Goal: Ask a question

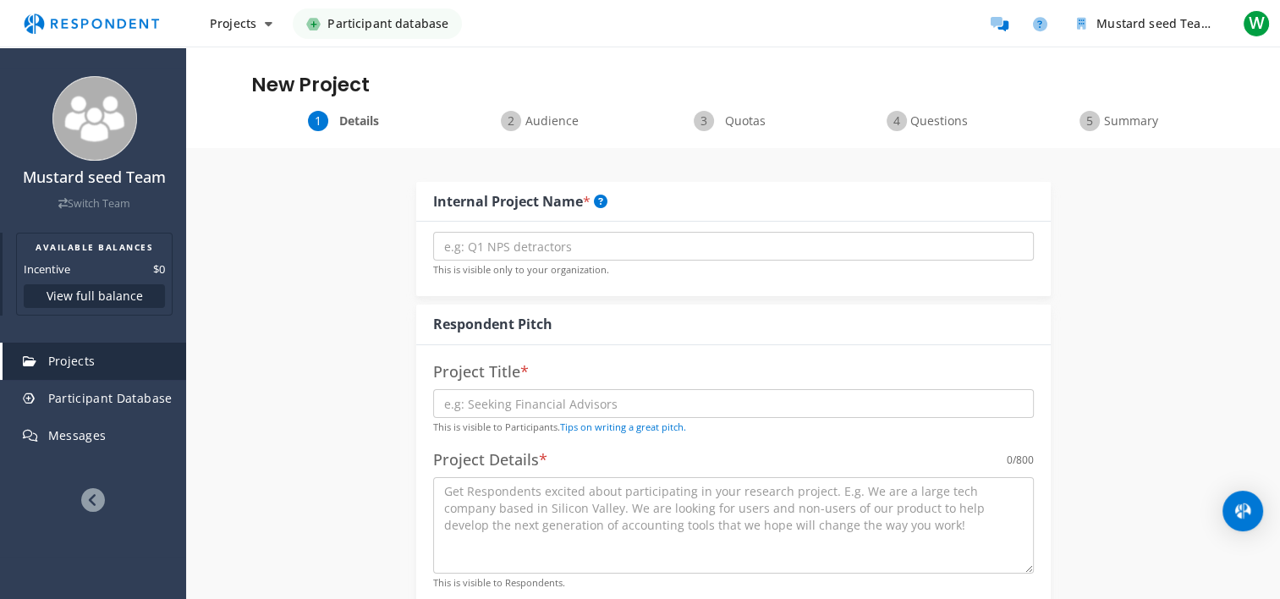
click at [63, 291] on button "View full balance" at bounding box center [94, 296] width 141 height 24
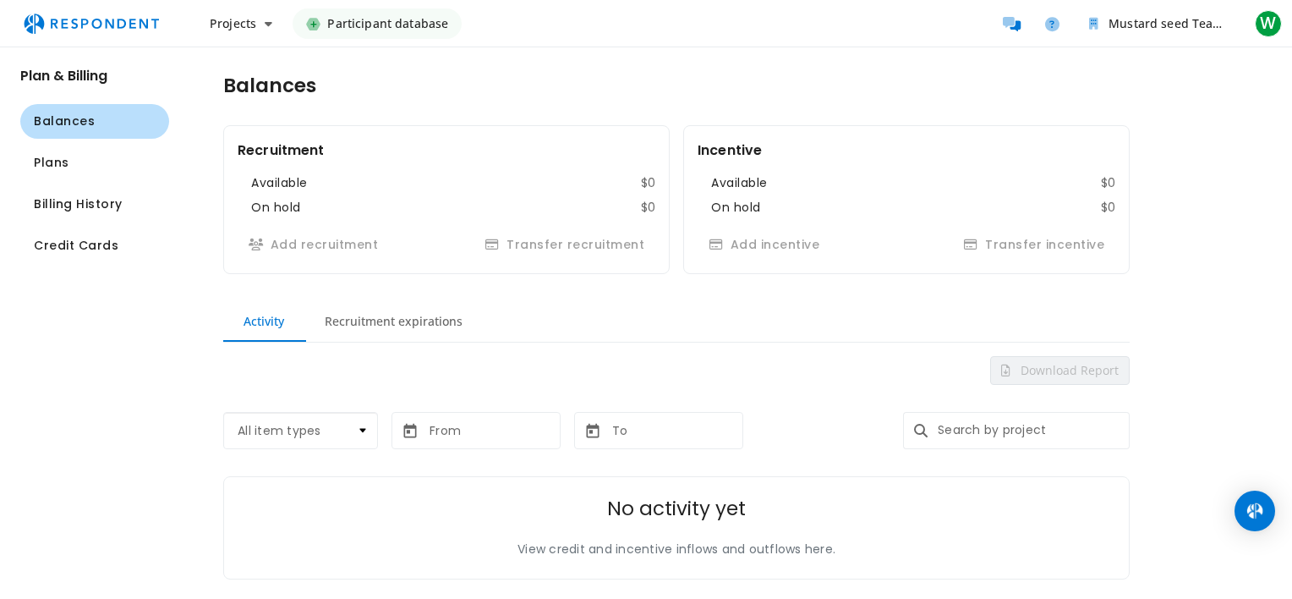
click at [360, 423] on select "All item types Project Credit transfer Incentive transfer Team deposits Managed…" at bounding box center [300, 430] width 155 height 37
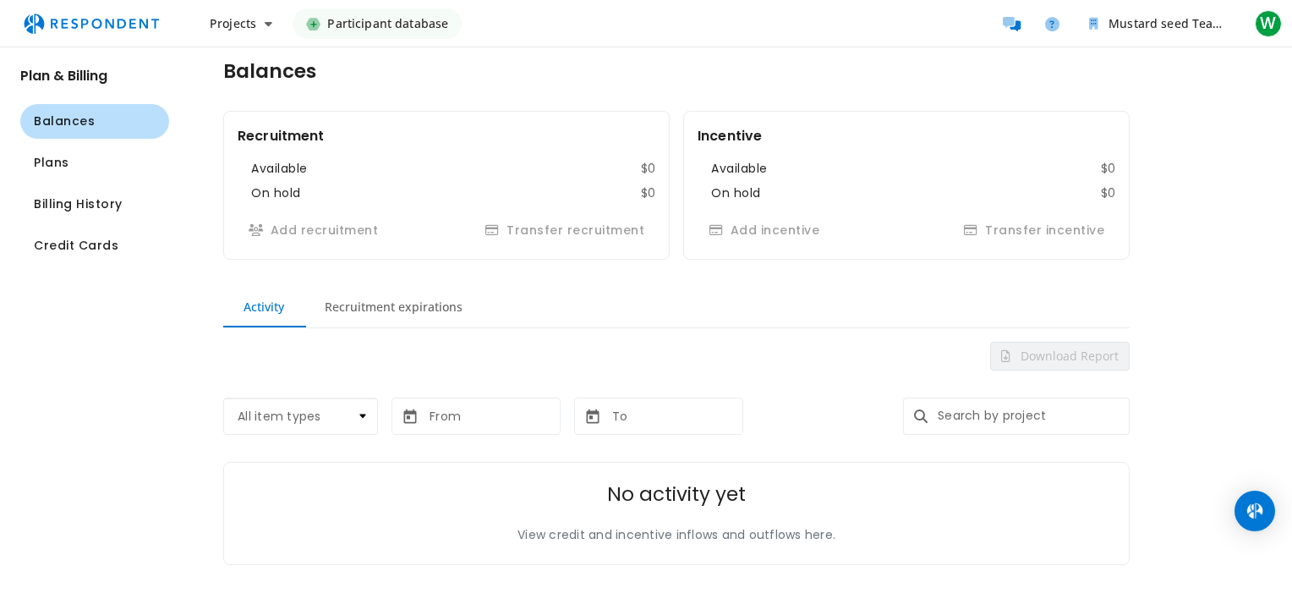
scroll to position [18, 0]
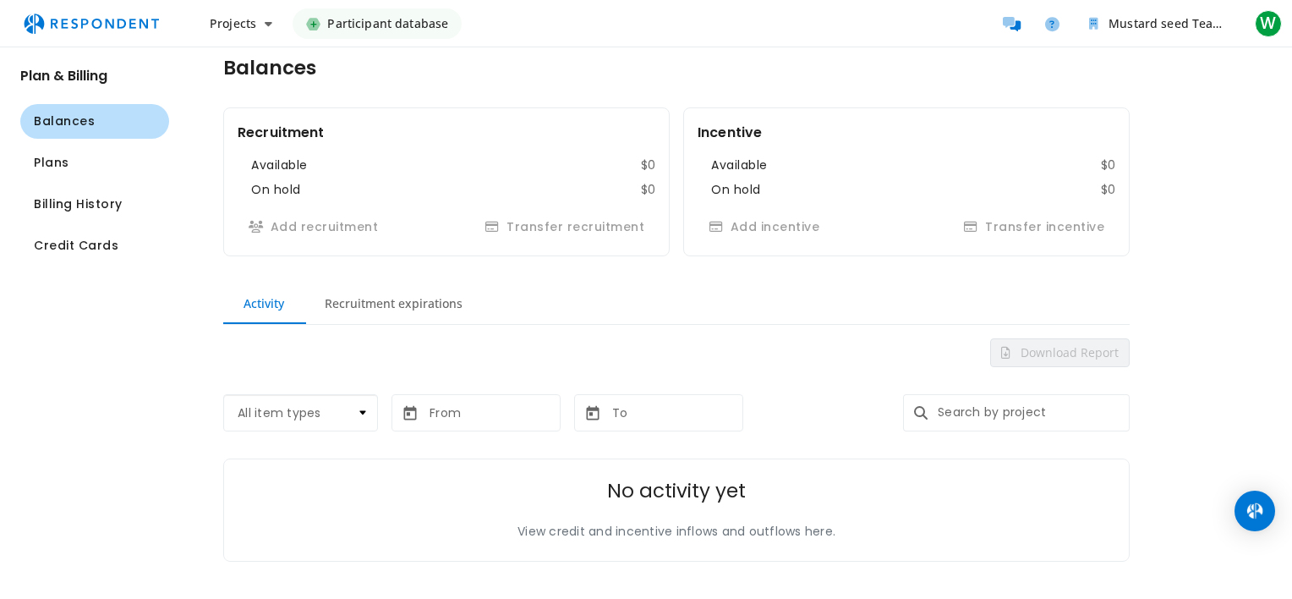
click at [365, 406] on select "All item types Project Credit transfer Incentive transfer Team deposits Managed…" at bounding box center [300, 412] width 155 height 37
click at [946, 413] on input "text" at bounding box center [1030, 412] width 199 height 37
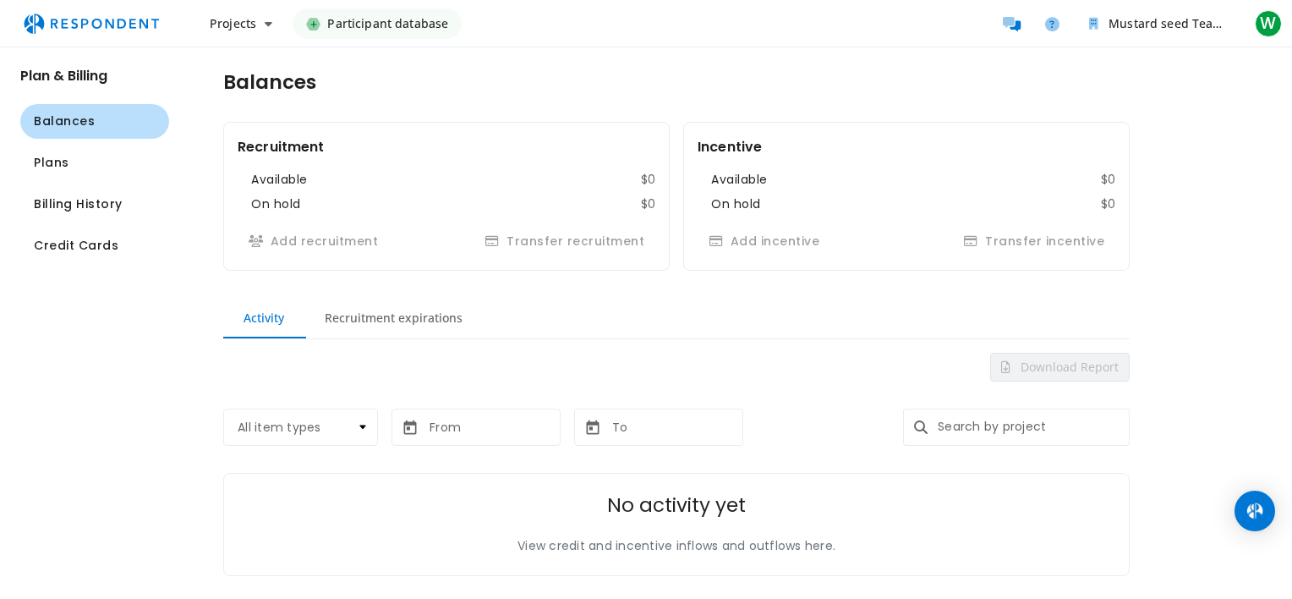
scroll to position [0, 0]
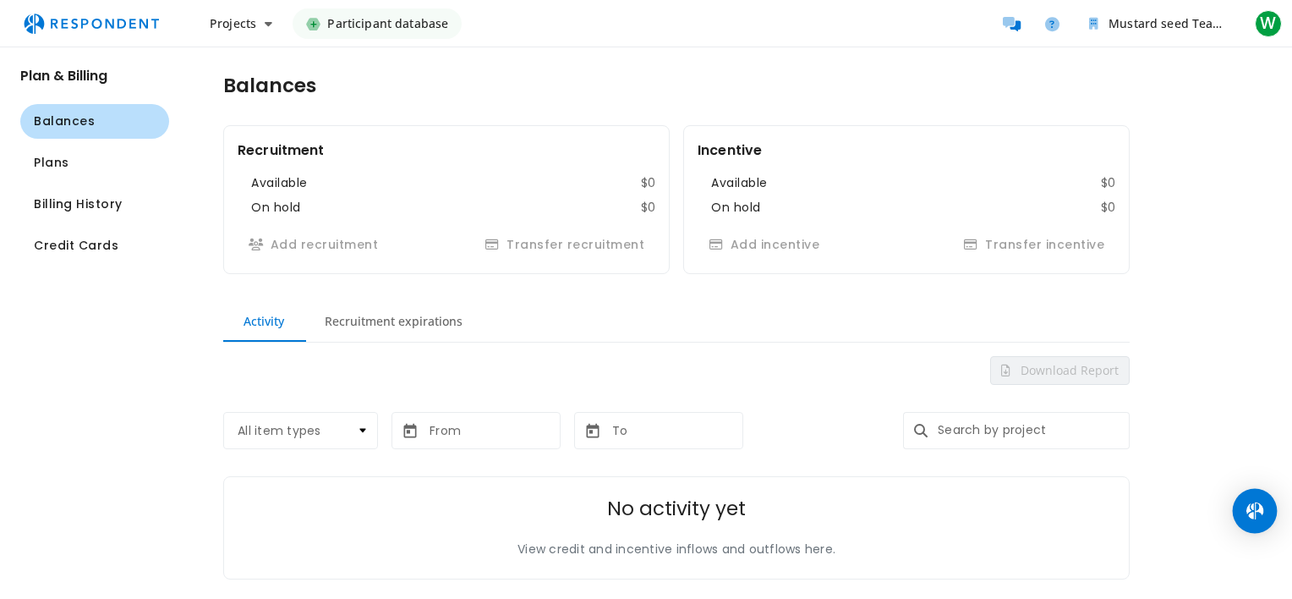
click at [1246, 507] on img "Open Intercom Messenger" at bounding box center [1255, 511] width 22 height 22
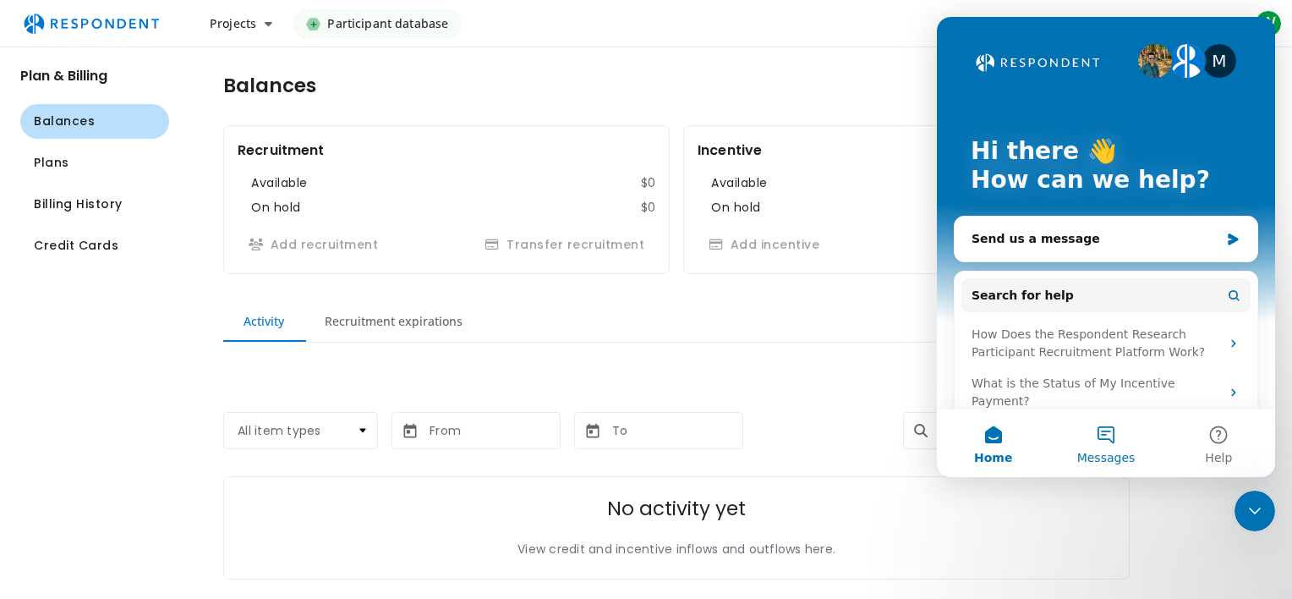
click at [1108, 431] on button "Messages" at bounding box center [1106, 443] width 112 height 68
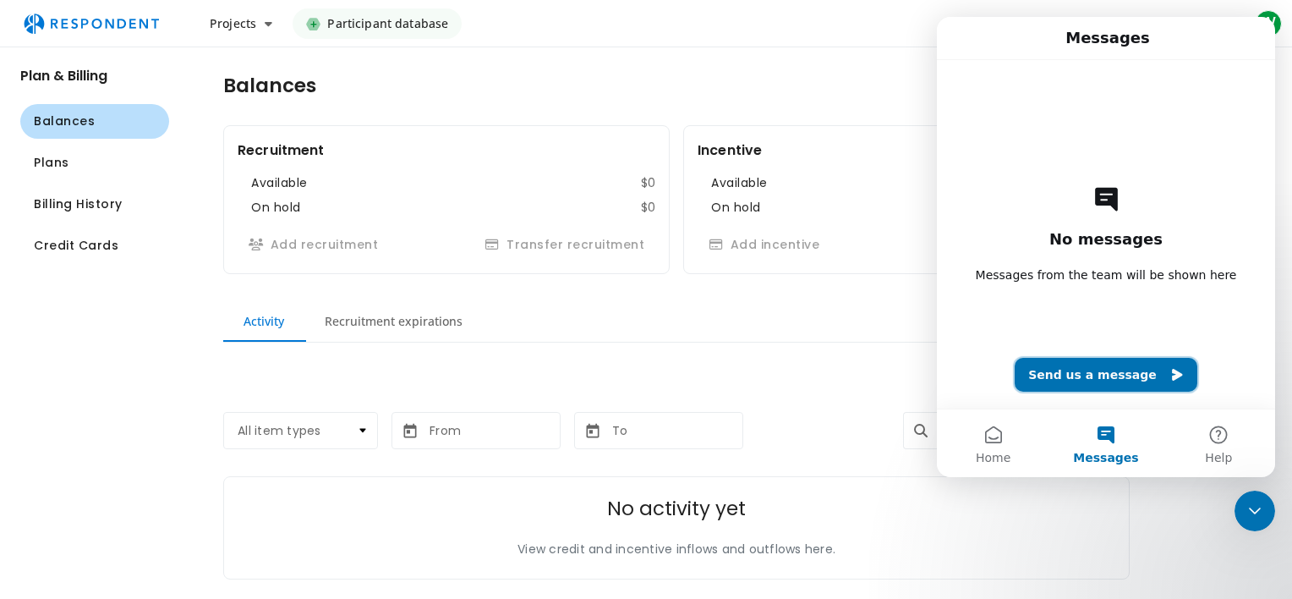
click at [1113, 369] on button "Send us a message" at bounding box center [1106, 375] width 183 height 34
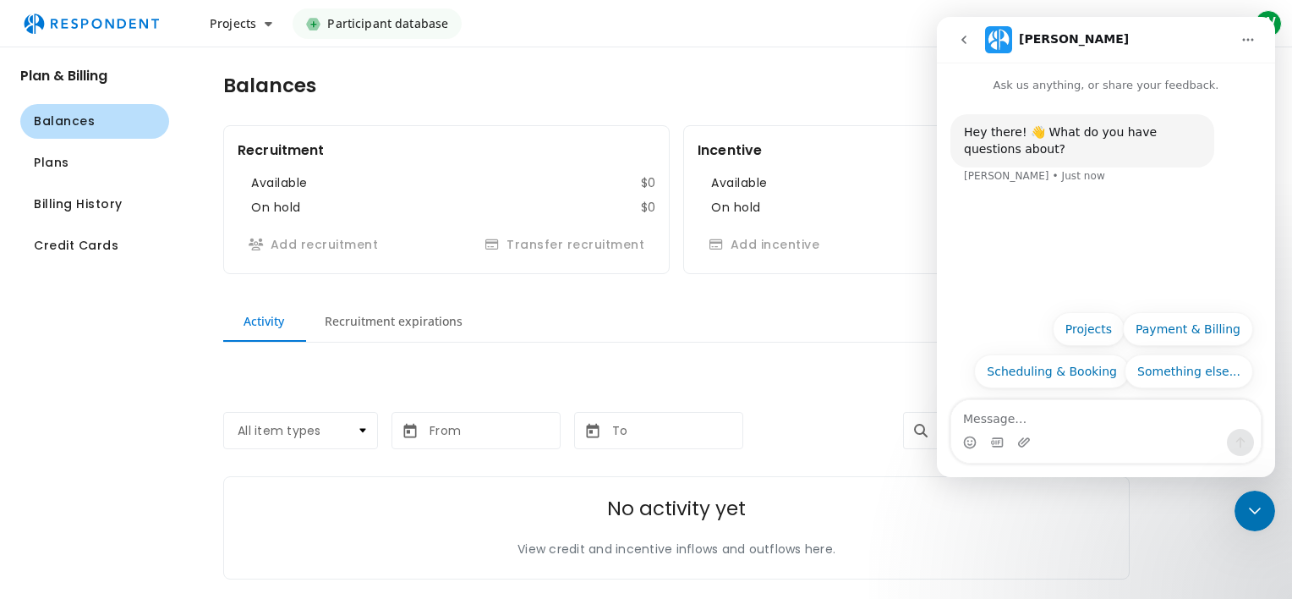
click at [1104, 426] on textarea "Message…" at bounding box center [1107, 414] width 310 height 29
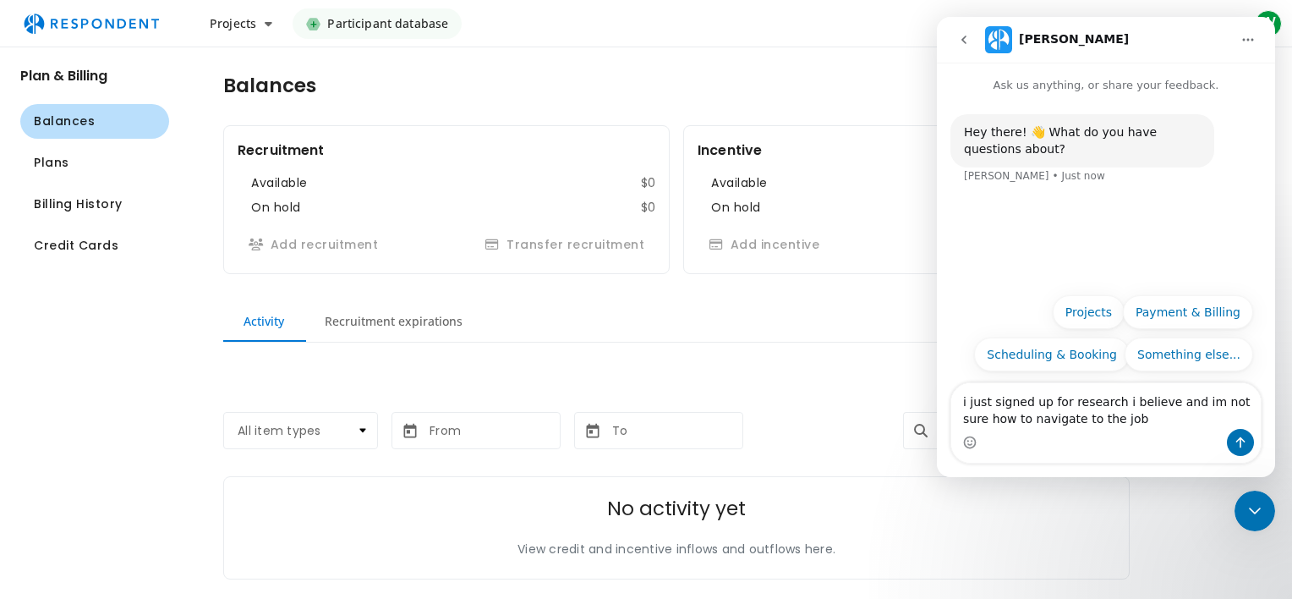
type textarea "i just signed up for research i believe and im not sure how to navigate to the …"
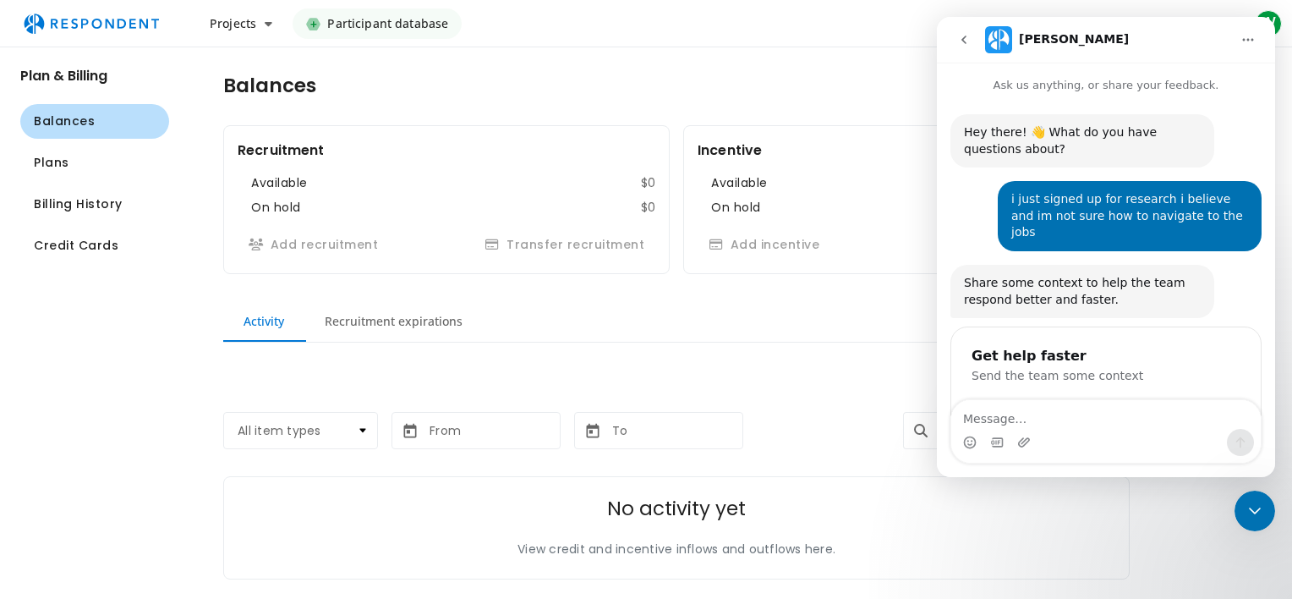
scroll to position [85, 0]
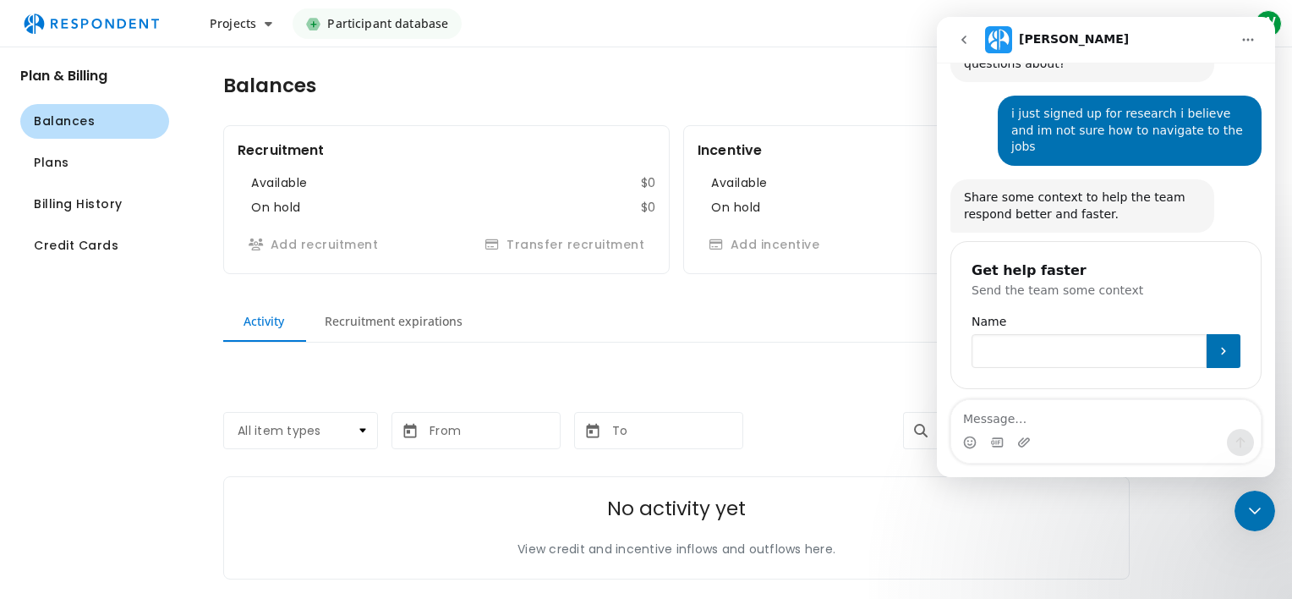
click at [1082, 334] on input "Name" at bounding box center [1089, 351] width 235 height 34
type input "[PERSON_NAME]"
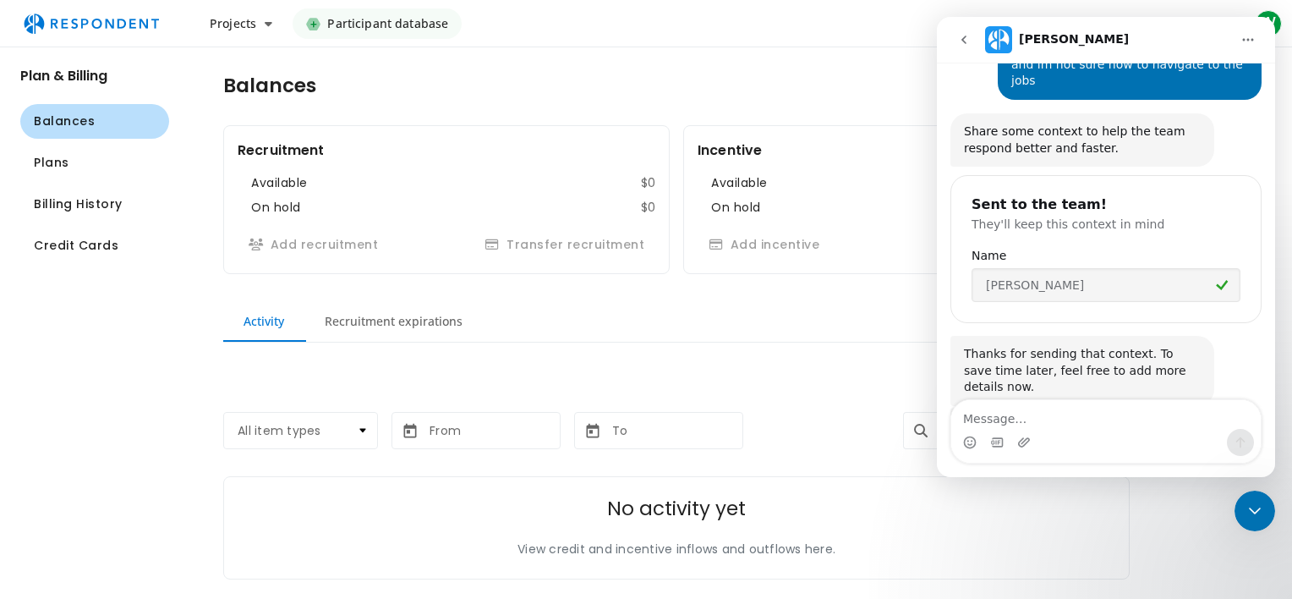
scroll to position [213, 0]
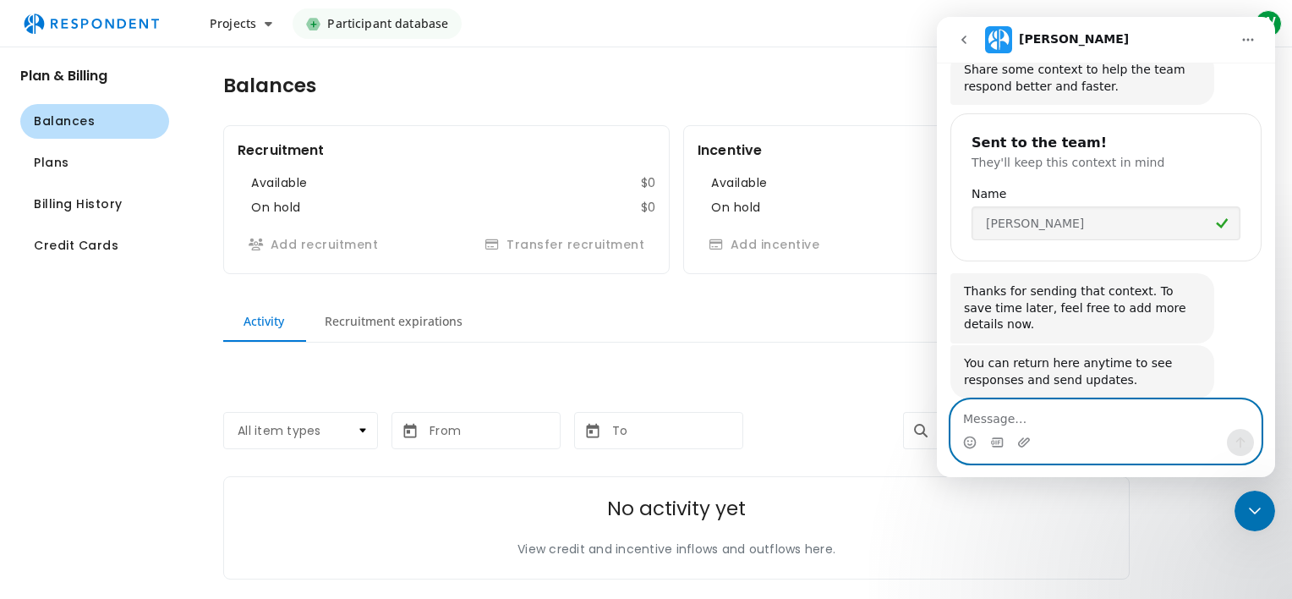
click at [1071, 426] on textarea "Message…" at bounding box center [1107, 414] width 310 height 29
type textarea "team is mustard seed"
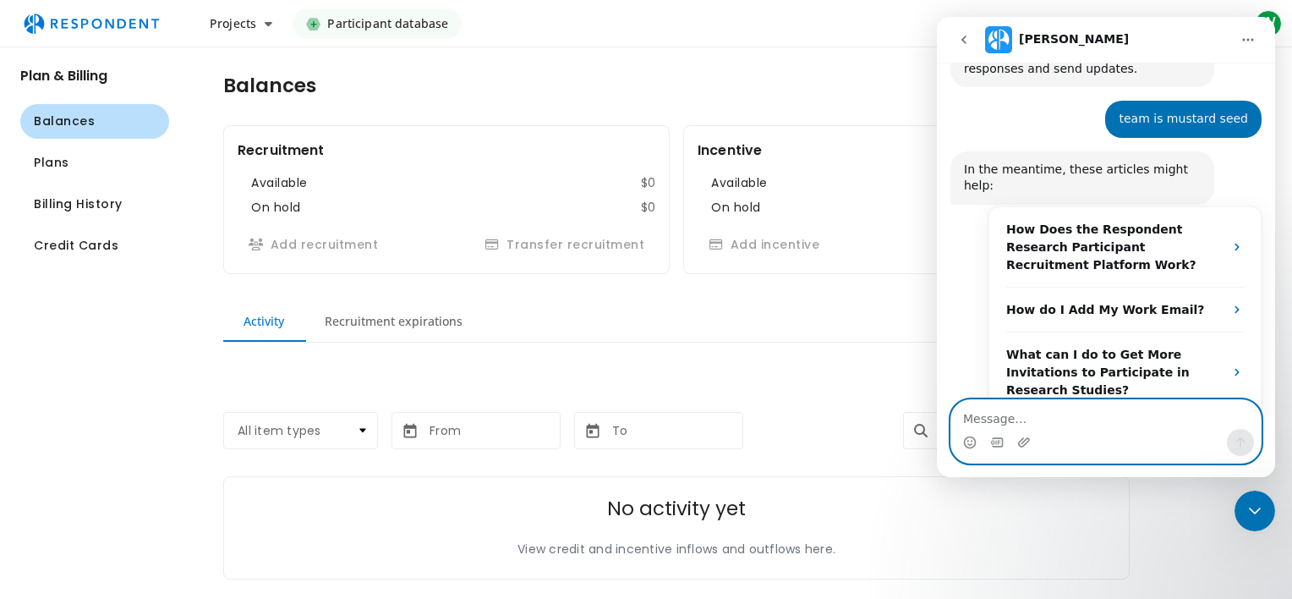
scroll to position [529, 0]
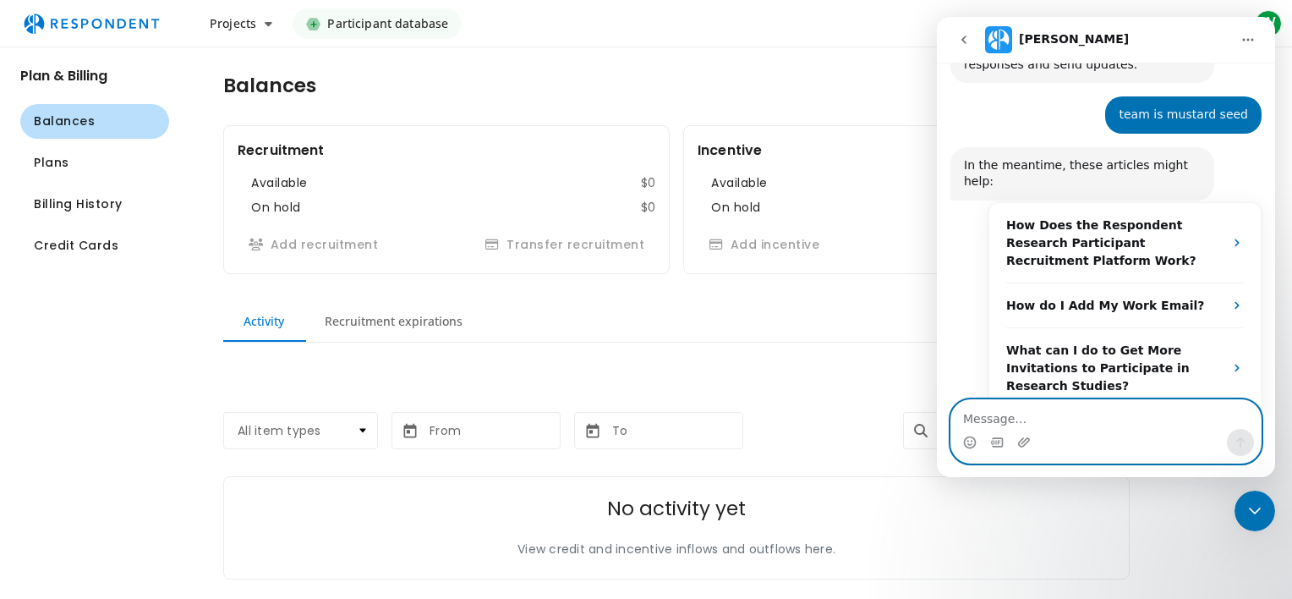
click at [1152, 424] on textarea "Message…" at bounding box center [1107, 414] width 310 height 29
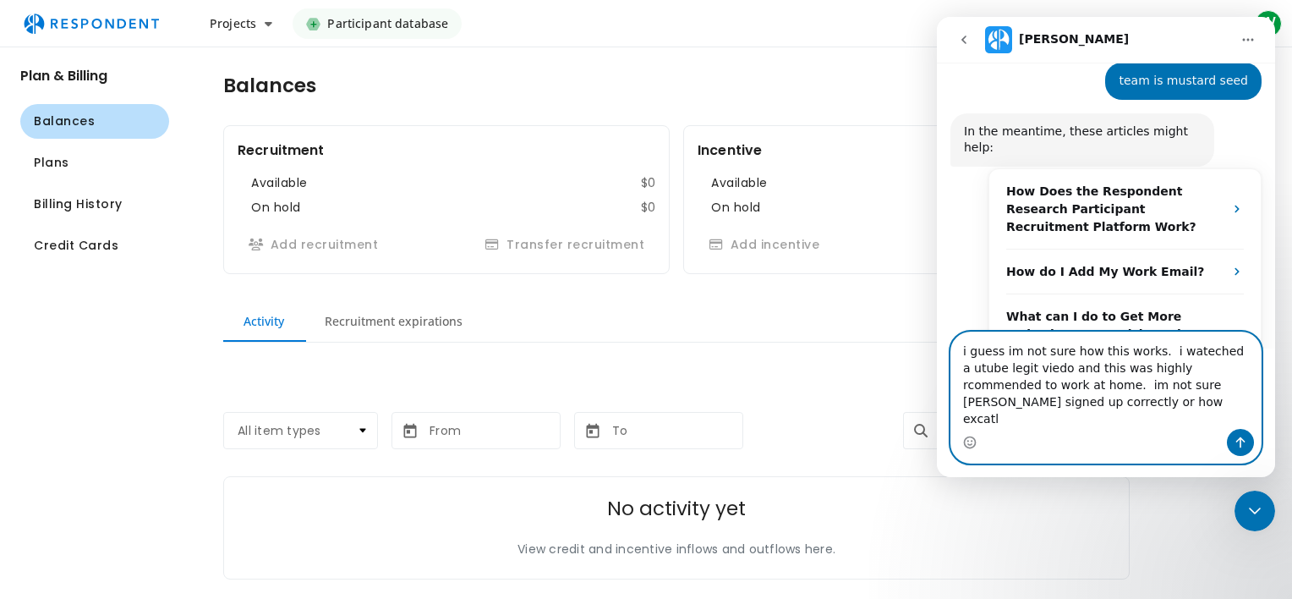
scroll to position [579, 0]
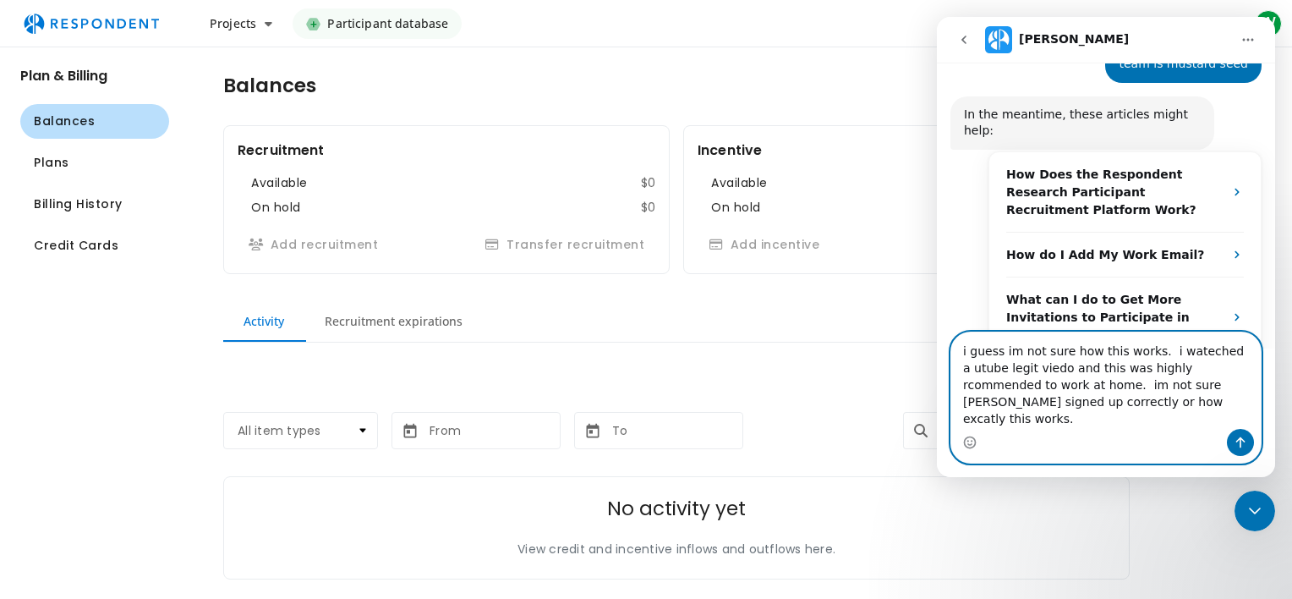
type textarea "i guess im not sure how this works. i wateched a utube legit viedo and this was…"
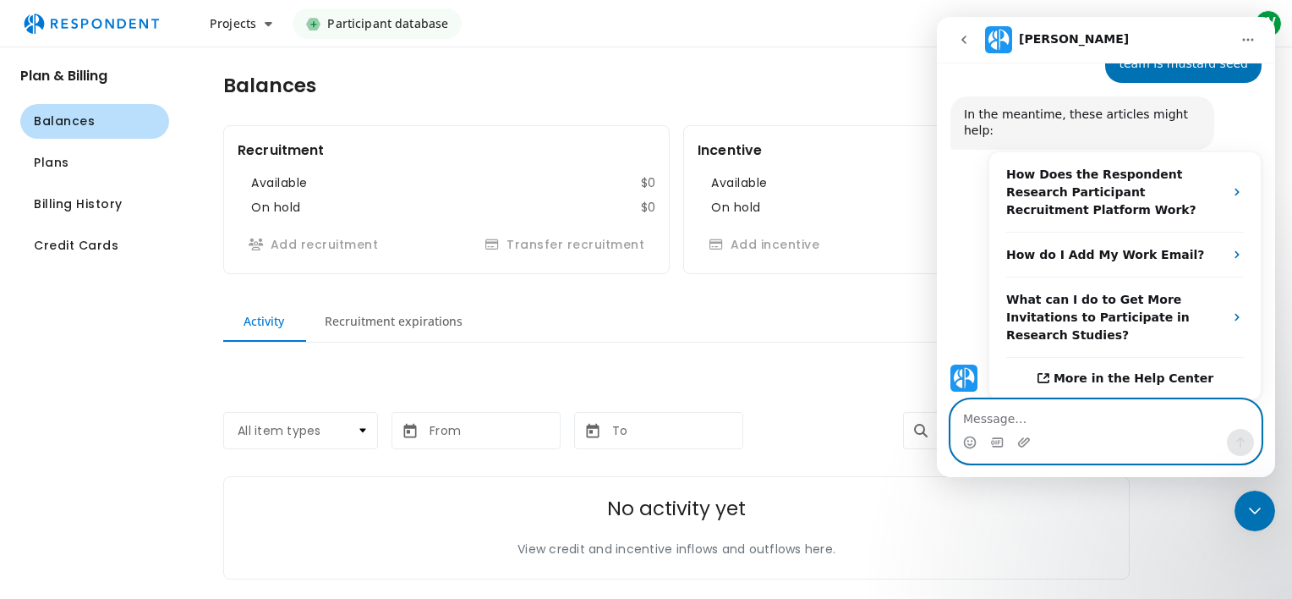
scroll to position [646, 0]
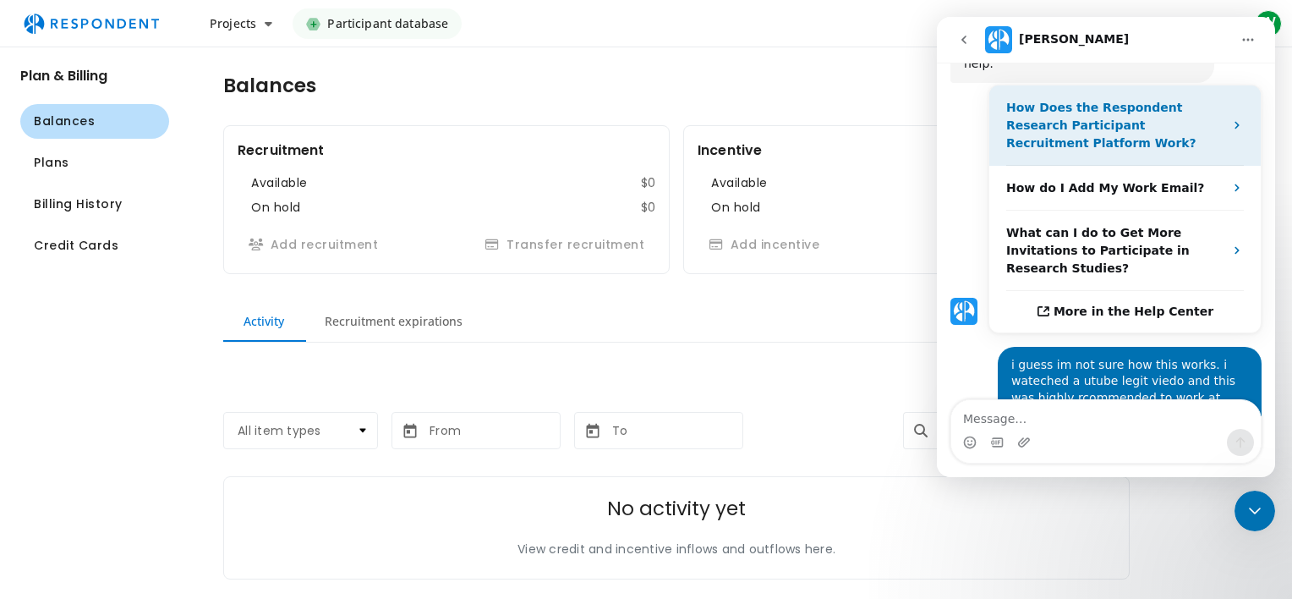
click at [1196, 99] on div "How Does the Respondent Research Participant Recruitment Platform Work?" at bounding box center [1114, 125] width 217 height 53
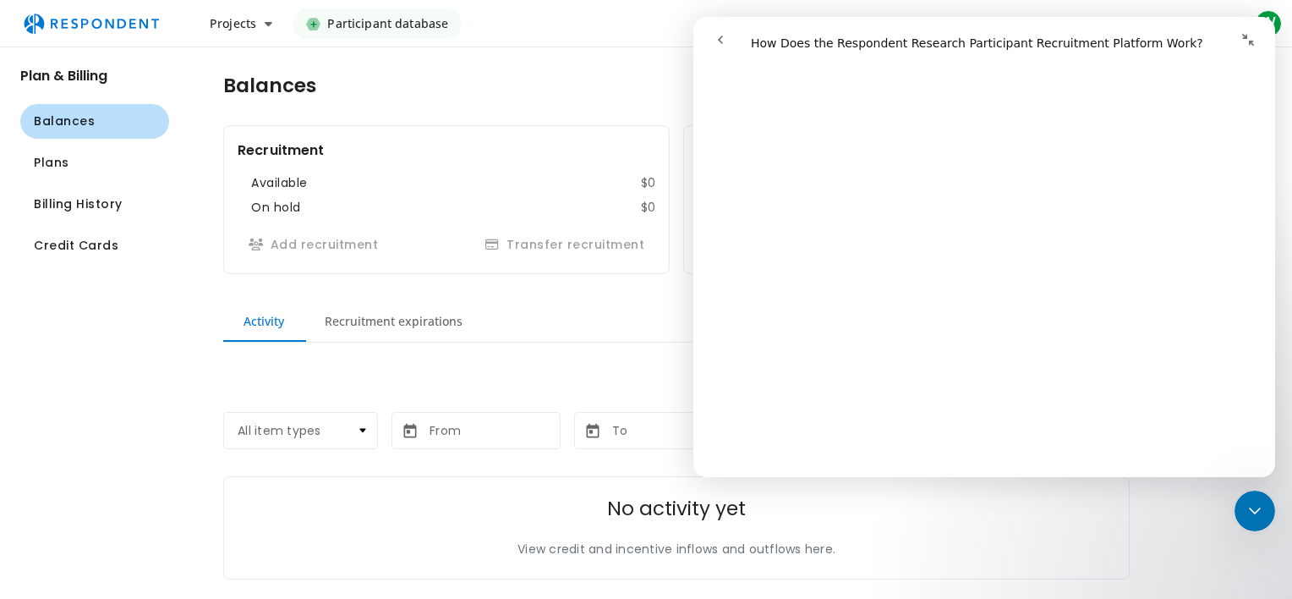
scroll to position [169, 0]
click at [1107, 531] on div "No activity yet View credit and incentive inflows and outflows here." at bounding box center [676, 528] width 907 height 104
click at [1258, 521] on div "Close Intercom Messenger" at bounding box center [1255, 511] width 41 height 41
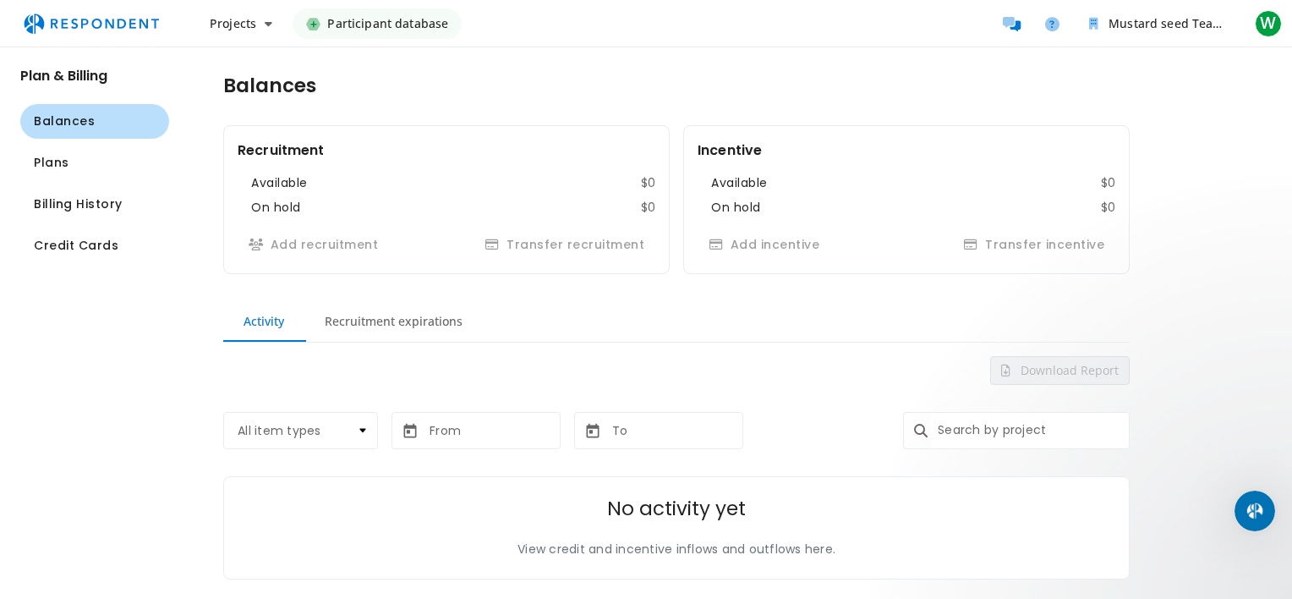
scroll to position [0, 0]
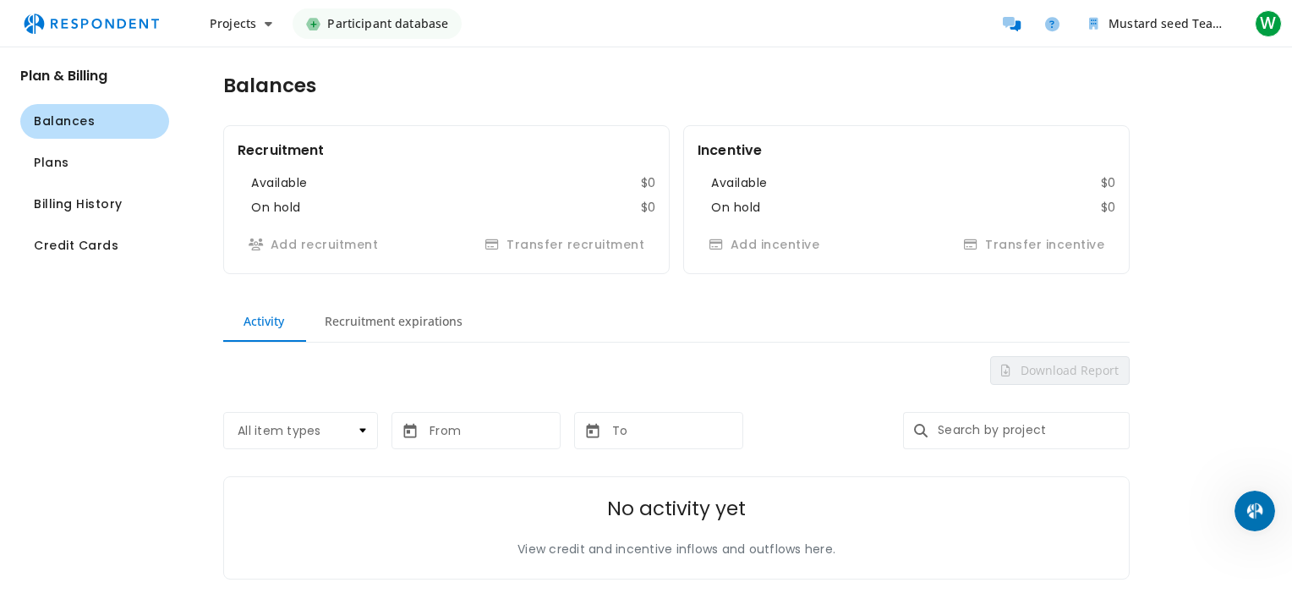
click at [1255, 510] on icon "Open Intercom Messenger" at bounding box center [1256, 511] width 28 height 28
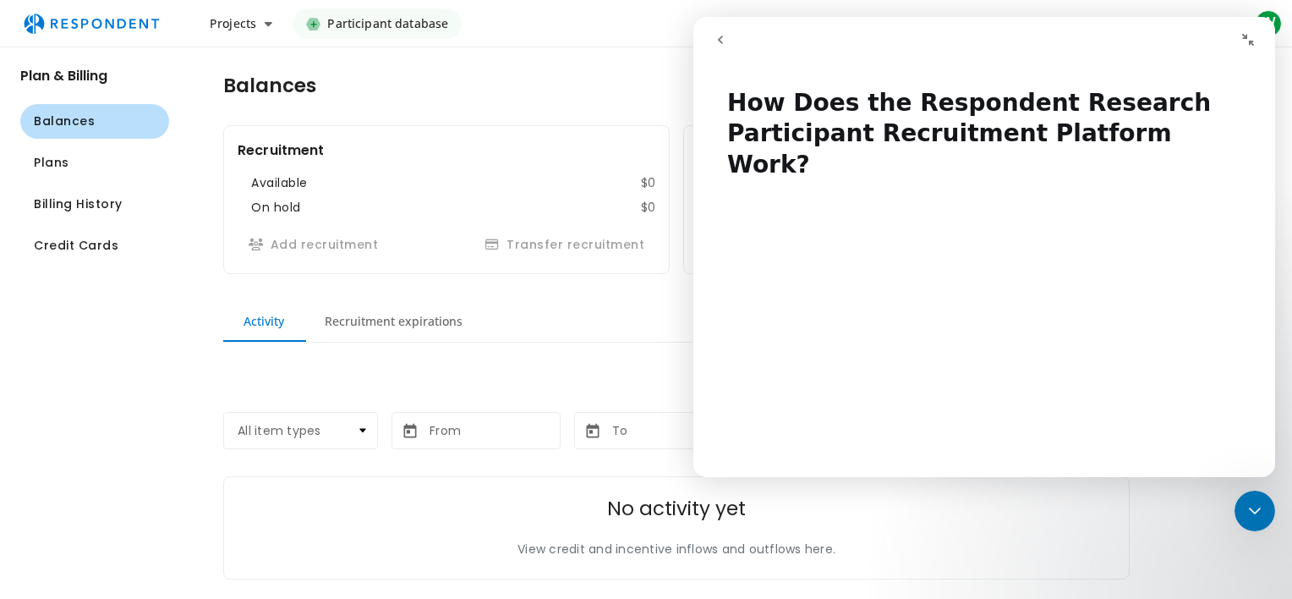
click at [721, 37] on icon "go back" at bounding box center [721, 40] width 14 height 14
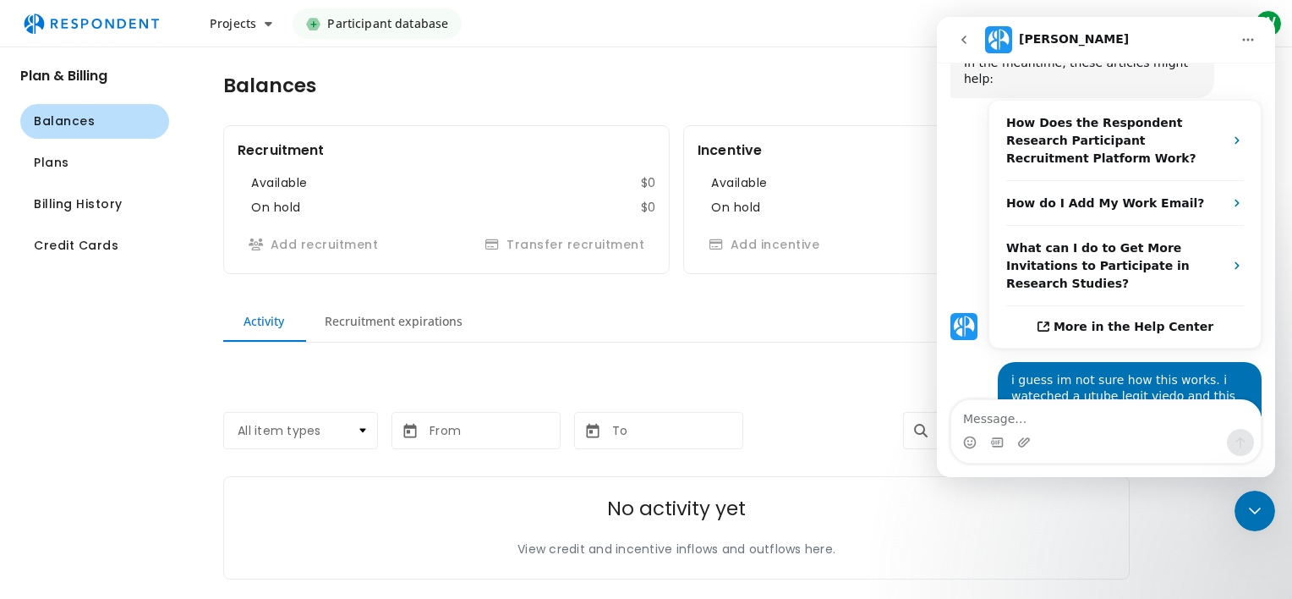
scroll to position [646, 0]
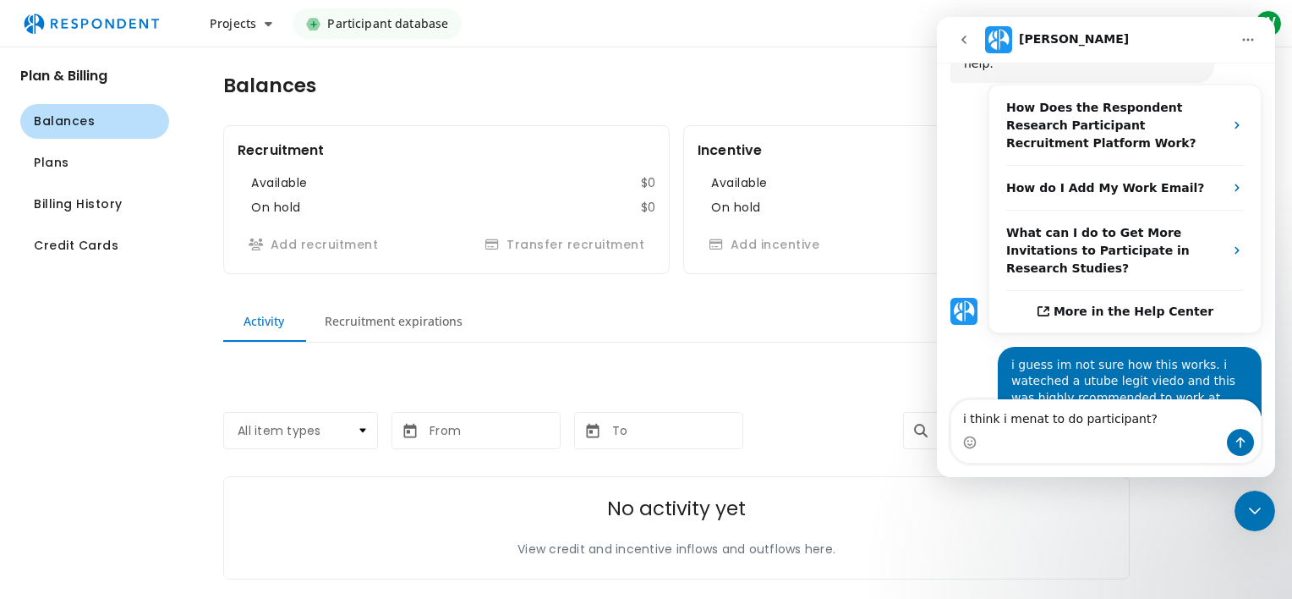
type textarea "i think i menat to do participant?"
click at [1248, 441] on button "Send a message…" at bounding box center [1240, 442] width 27 height 27
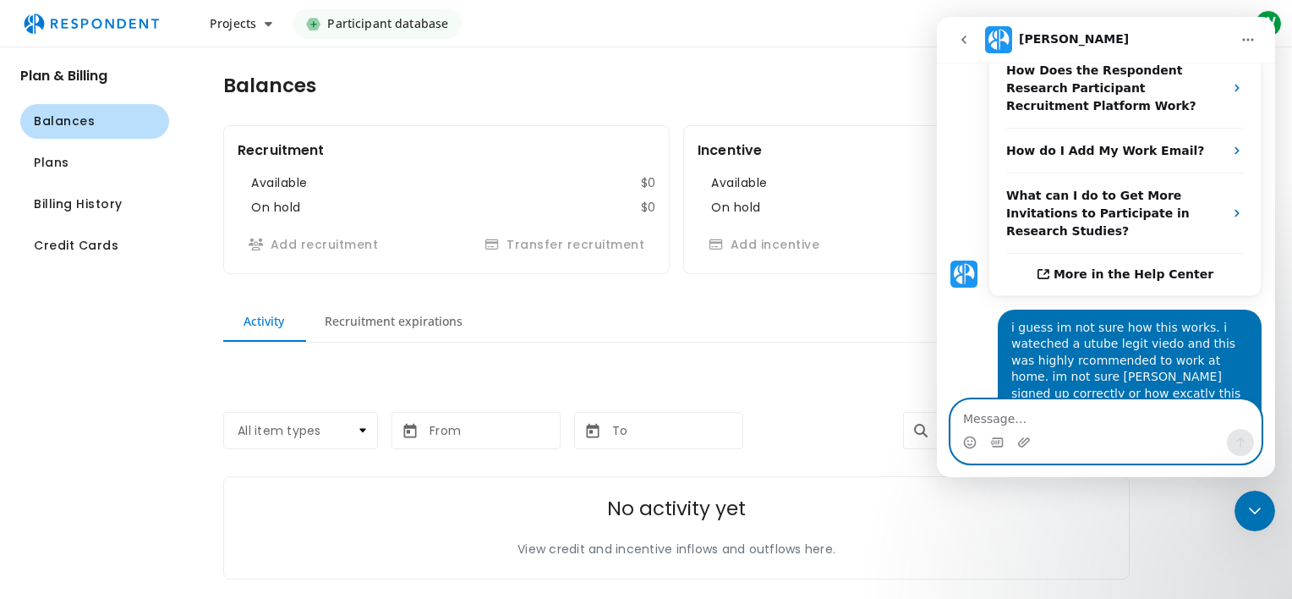
scroll to position [684, 0]
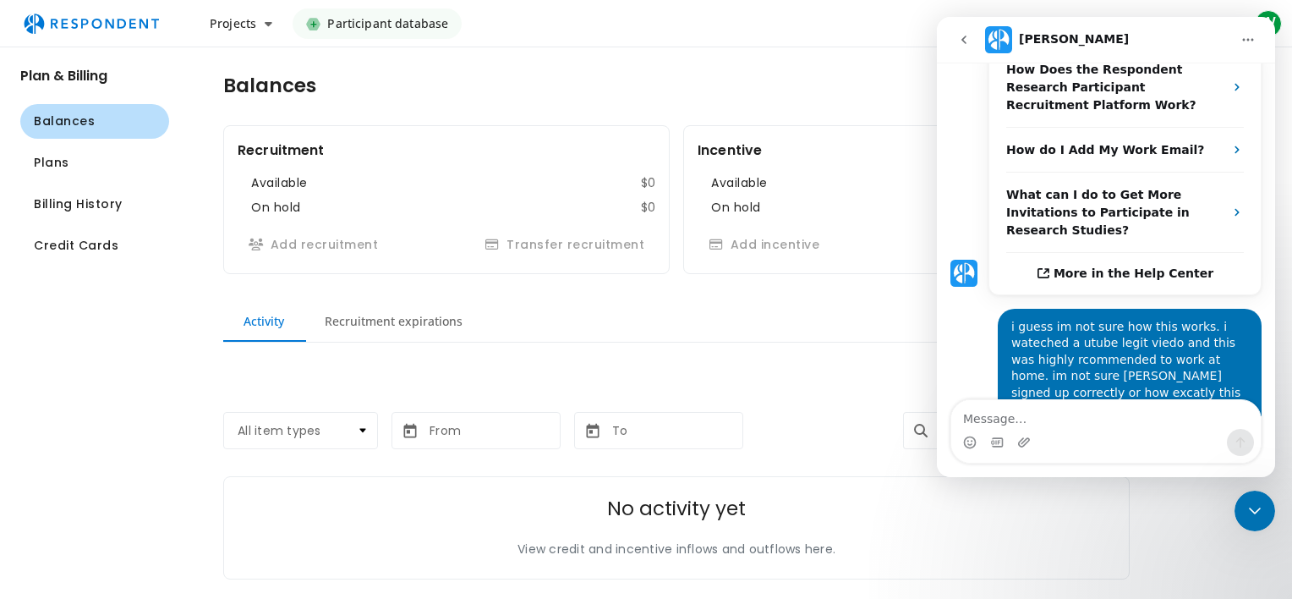
click at [1245, 34] on icon "Home" at bounding box center [1249, 40] width 14 height 14
click at [878, 120] on div "Balances Recruitment Available $0 On hold $0 Add recruitment Transfer recruitme…" at bounding box center [676, 333] width 1015 height 573
click at [1003, 47] on img "Intercom messenger" at bounding box center [998, 39] width 27 height 27
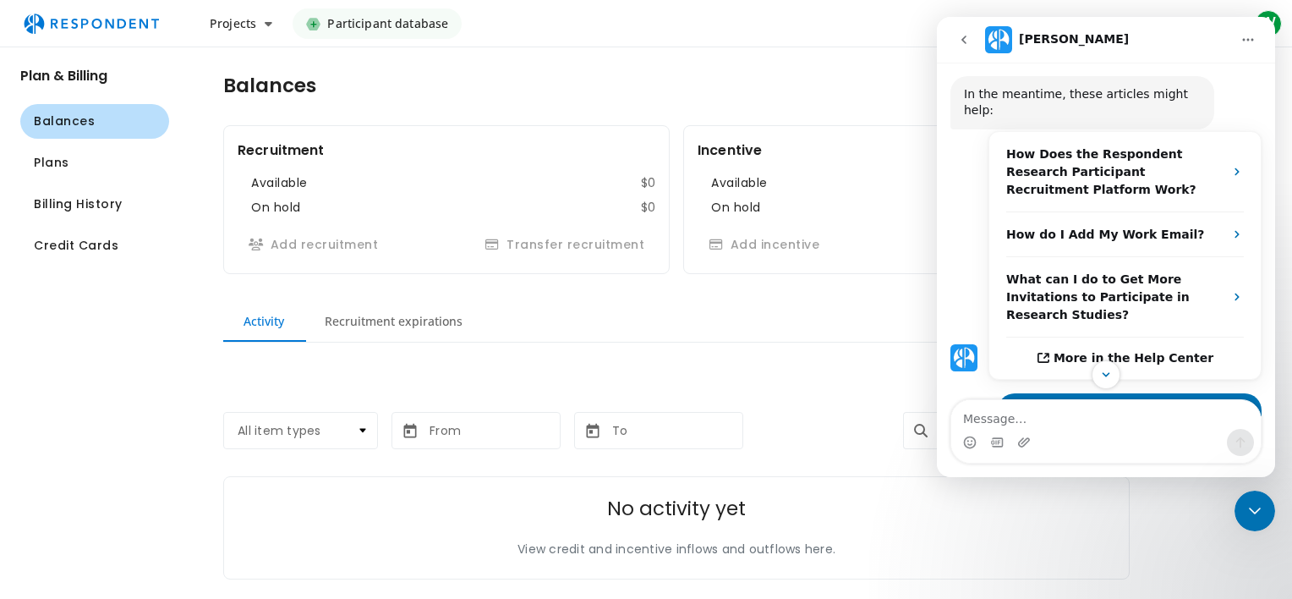
scroll to position [683, 0]
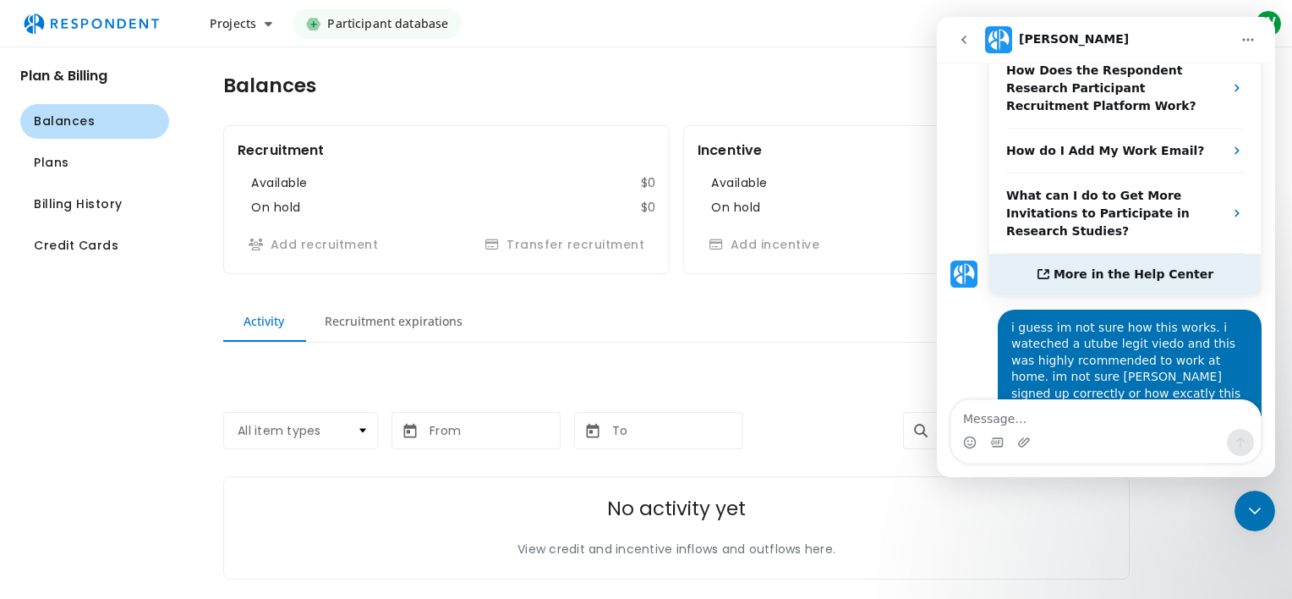
click at [1107, 267] on span "More in the Help Center" at bounding box center [1134, 274] width 160 height 14
